Goal: Task Accomplishment & Management: Use online tool/utility

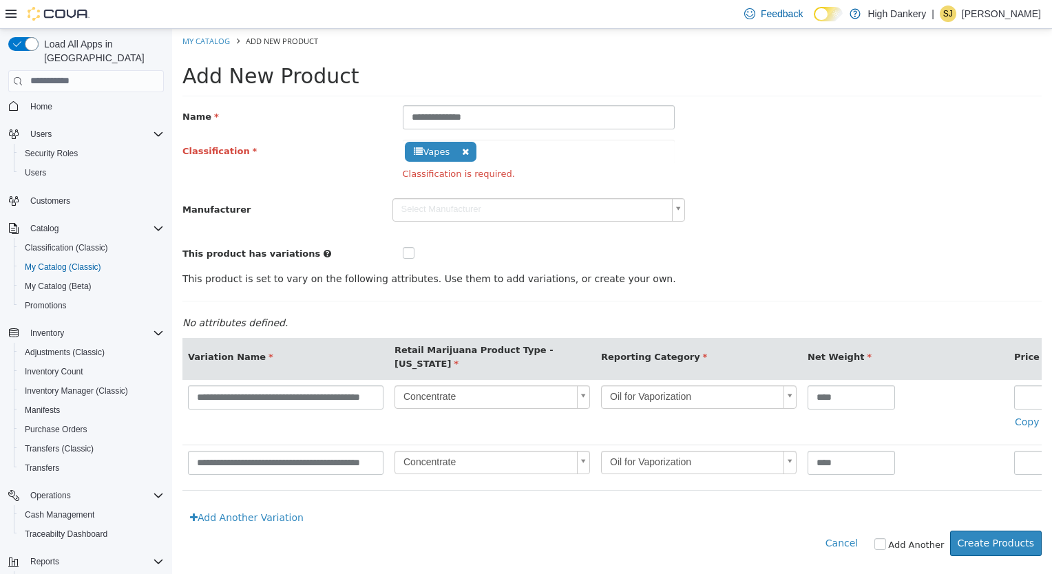
scroll to position [0, 248]
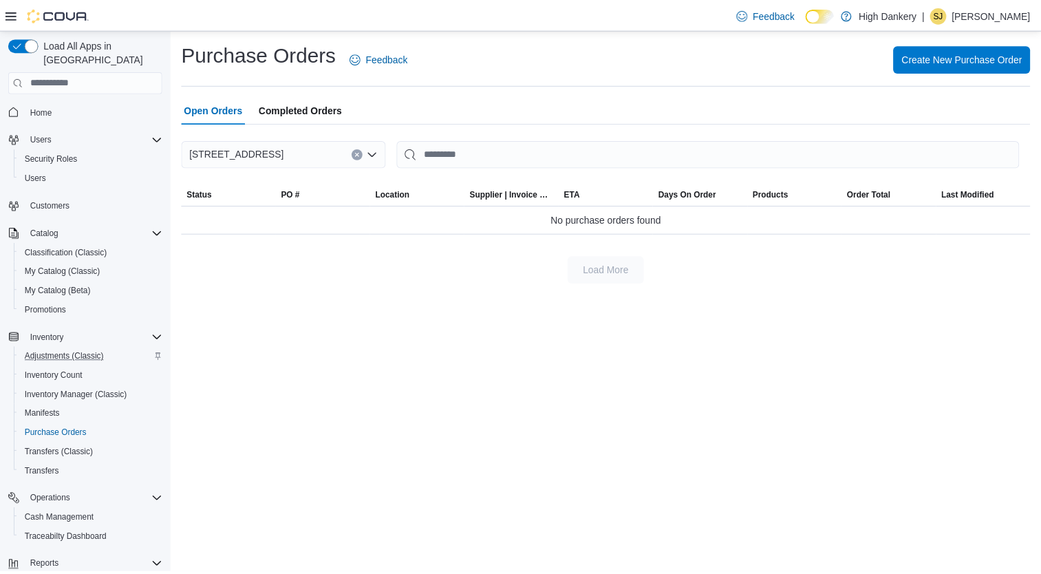
scroll to position [149, 0]
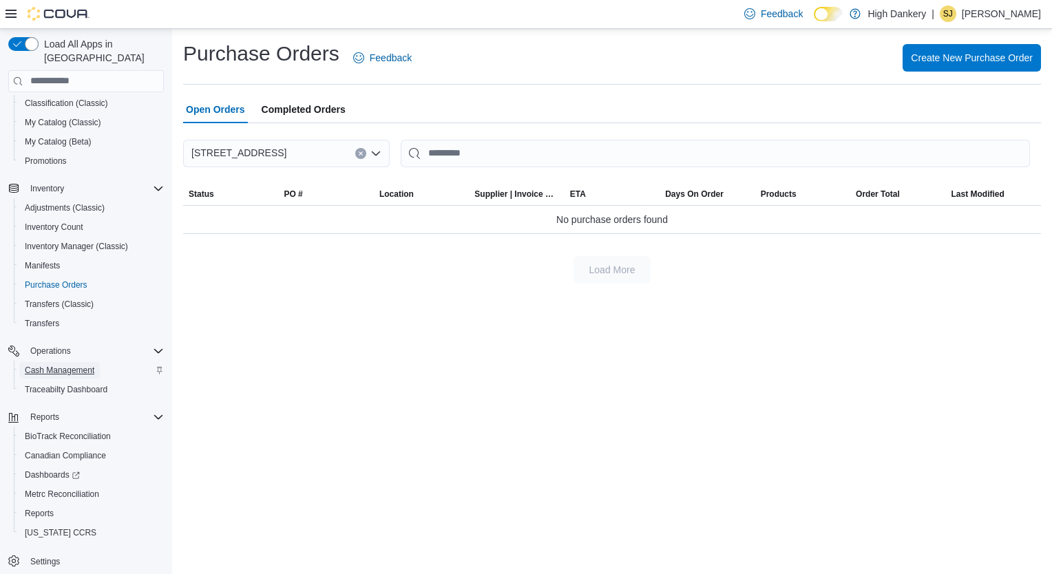
click at [74, 365] on span "Cash Management" at bounding box center [60, 370] width 70 height 11
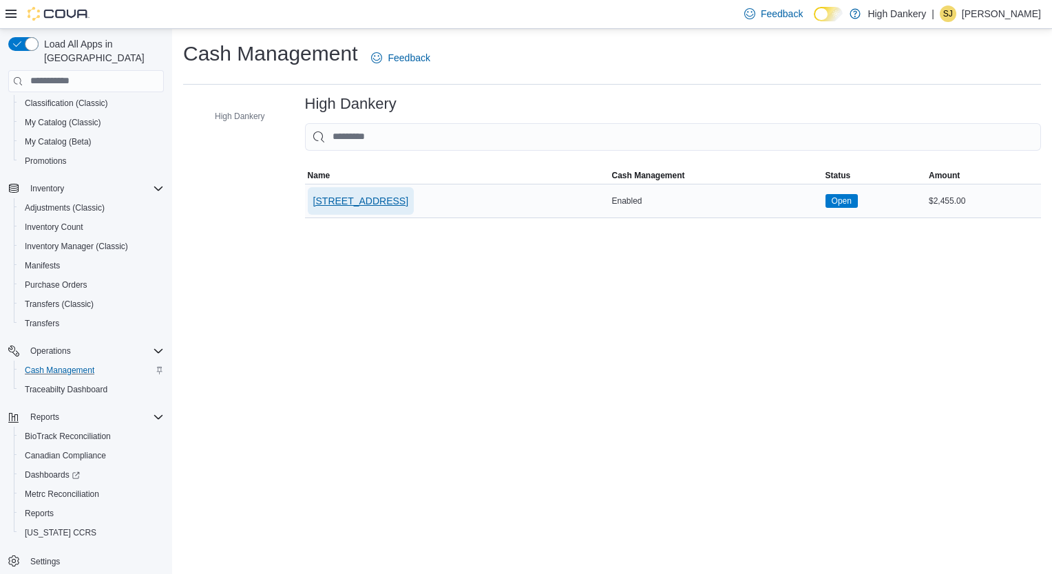
click at [345, 206] on span "[STREET_ADDRESS]" at bounding box center [360, 201] width 95 height 14
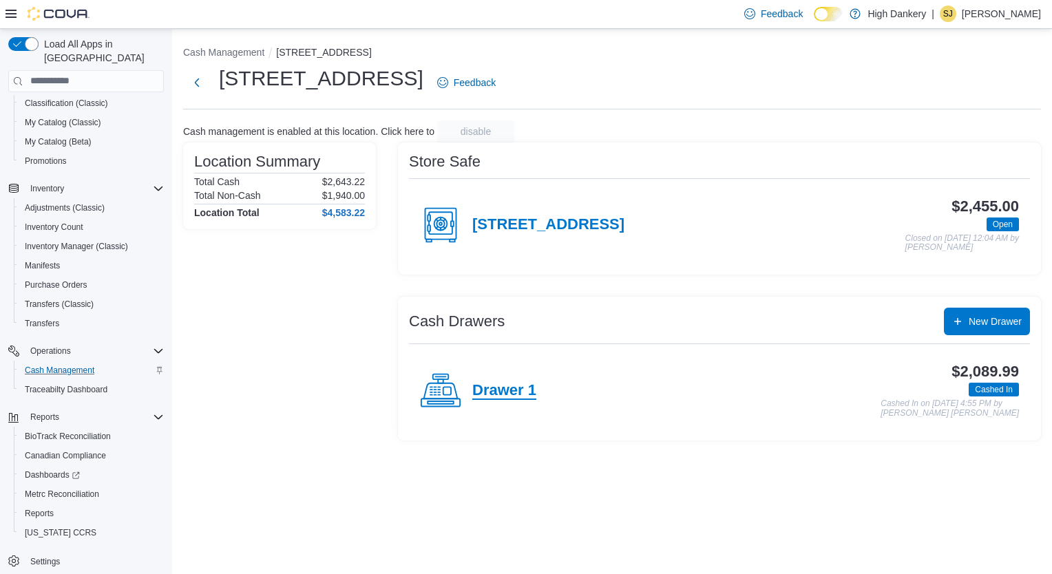
click at [490, 385] on h4 "Drawer 1" at bounding box center [504, 391] width 64 height 18
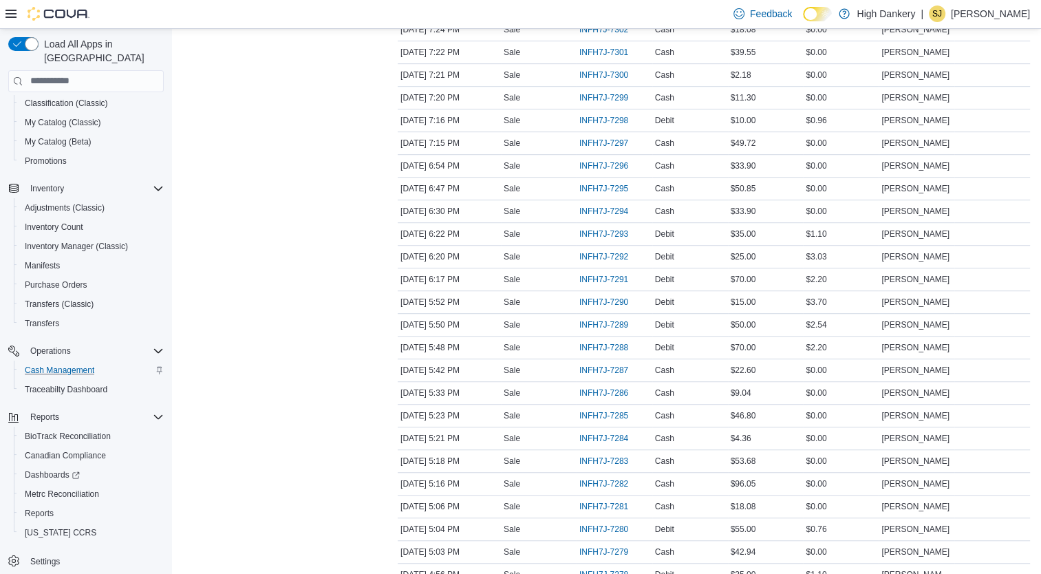
scroll to position [922, 0]
